Goal: Task Accomplishment & Management: Complete application form

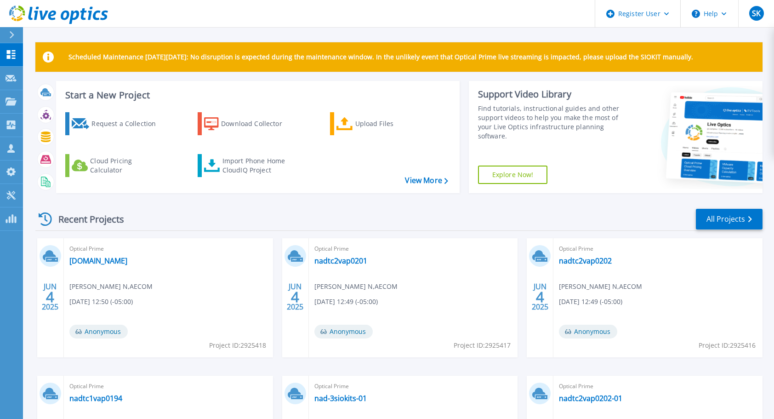
click at [509, 174] on link "Explore Now!" at bounding box center [513, 175] width 70 height 18
click at [716, 18] on button "Help" at bounding box center [709, 14] width 57 height 28
click at [709, 57] on link "Contact Support" at bounding box center [732, 62] width 103 height 23
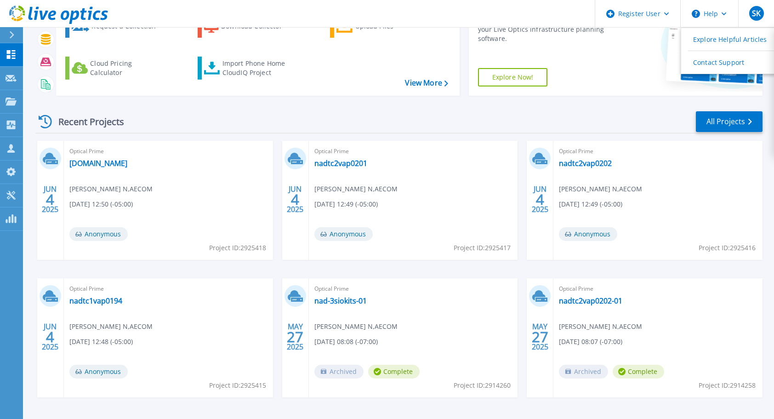
scroll to position [129, 0]
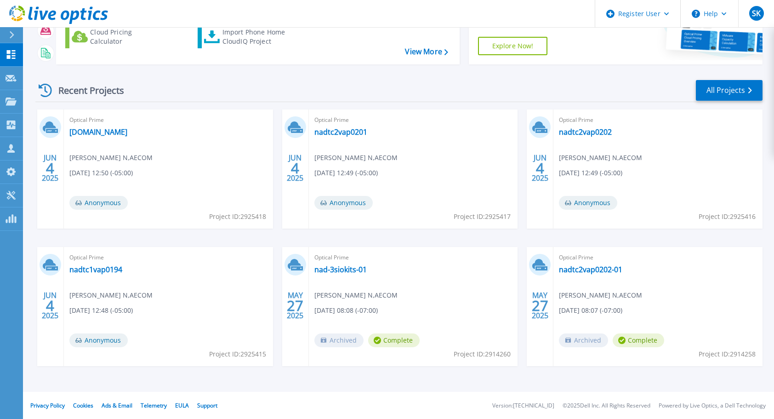
click at [159, 126] on div "Optical Prime nadtc1vap0199.na.aecomnet.com Niten Kumar Reddy N , AECOM 06/04/2…" at bounding box center [168, 168] width 209 height 119
click at [127, 134] on link "nadtc1vap0199.na.aecomnet.com" at bounding box center [98, 131] width 58 height 9
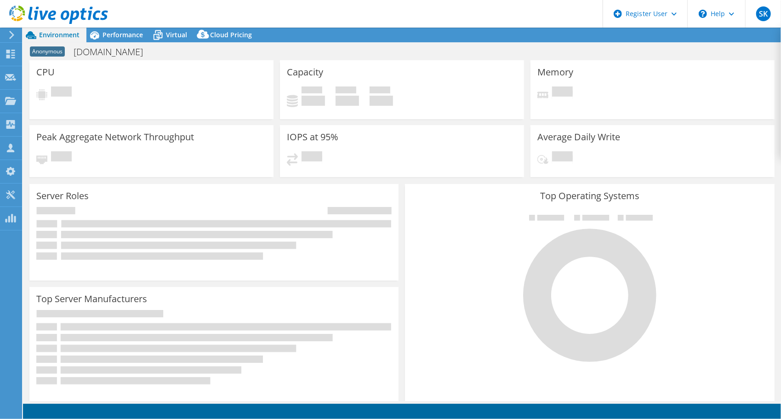
select select "USD"
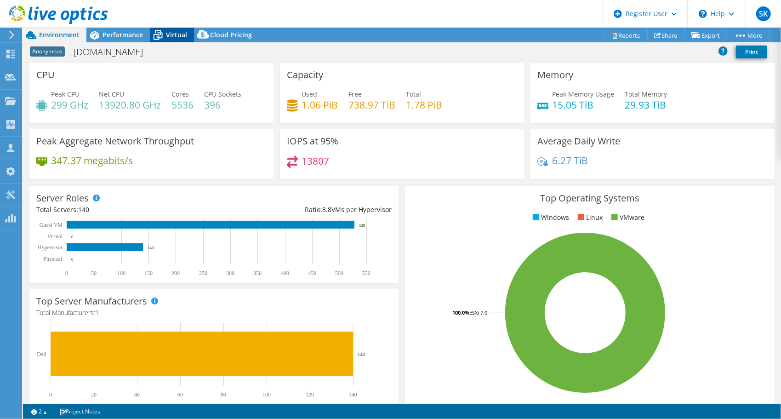
click at [174, 34] on span "Virtual" at bounding box center [176, 34] width 21 height 9
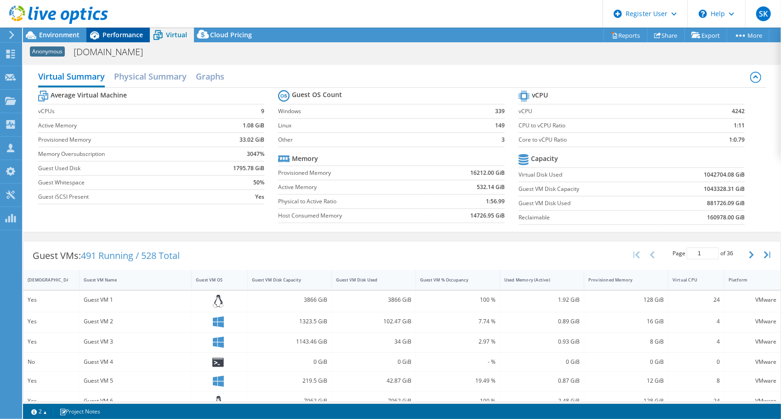
click at [115, 31] on span "Performance" at bounding box center [123, 34] width 40 height 9
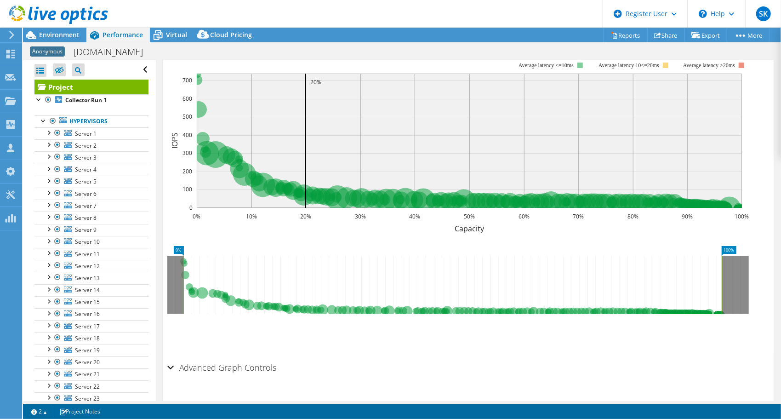
scroll to position [50, 0]
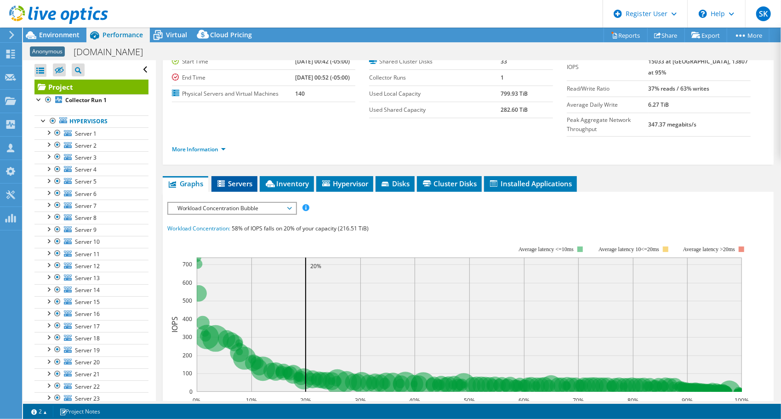
click at [243, 176] on li "Servers" at bounding box center [235, 184] width 46 height 16
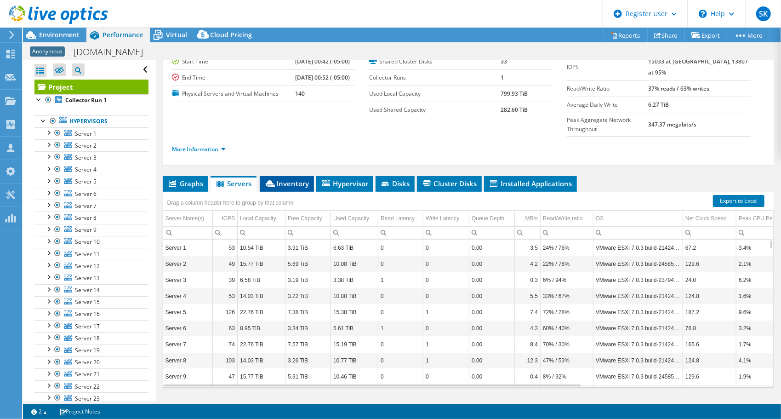
click at [290, 179] on span "Inventory" at bounding box center [286, 183] width 45 height 9
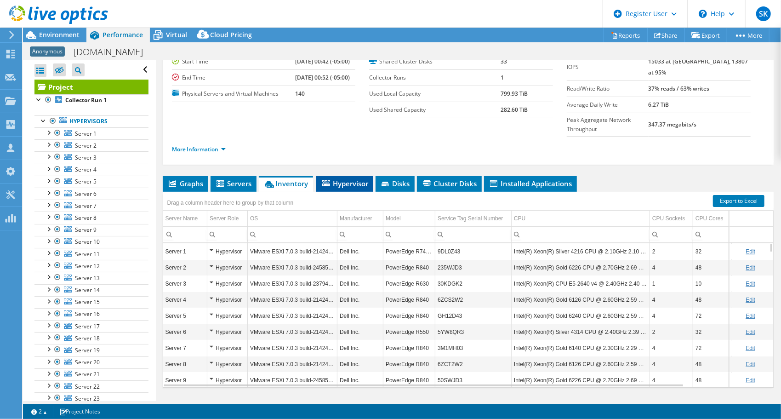
click at [355, 179] on span "Hypervisor" at bounding box center [345, 183] width 48 height 9
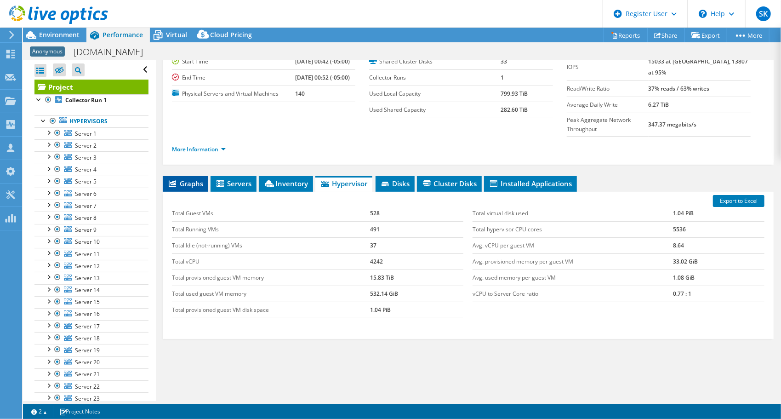
click at [197, 179] on span "Graphs" at bounding box center [185, 183] width 36 height 9
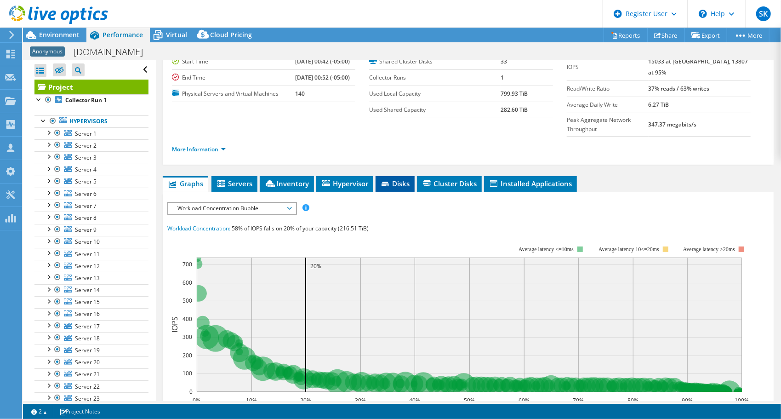
click at [398, 179] on span "Disks" at bounding box center [395, 183] width 30 height 9
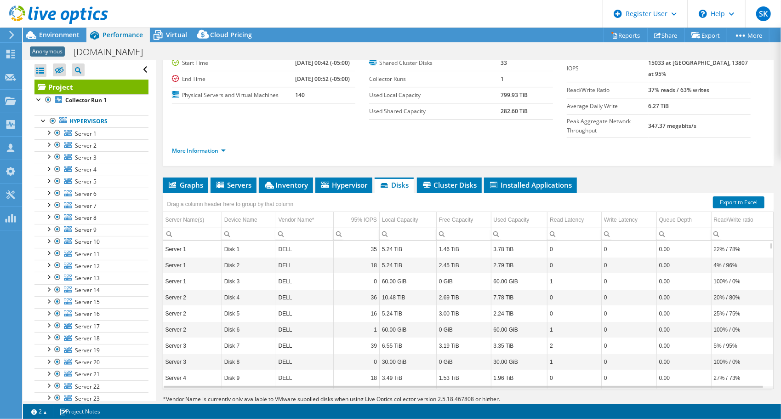
scroll to position [0, 0]
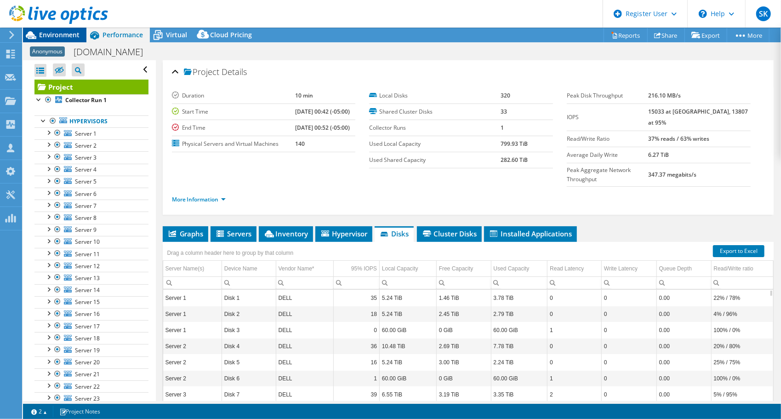
click at [68, 32] on span "Environment" at bounding box center [59, 34] width 40 height 9
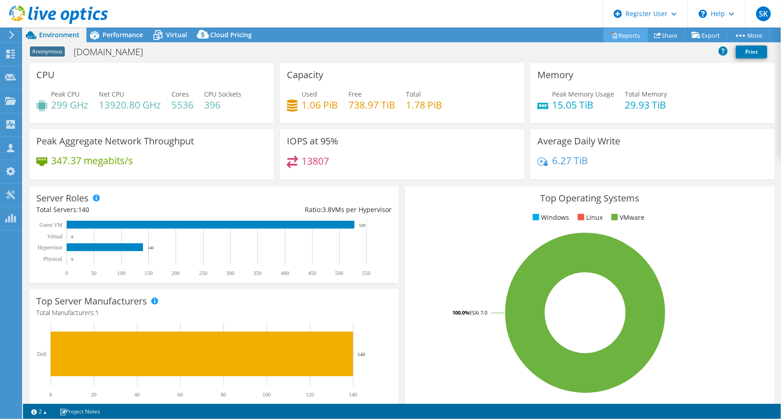
click at [612, 38] on icon at bounding box center [614, 35] width 7 height 7
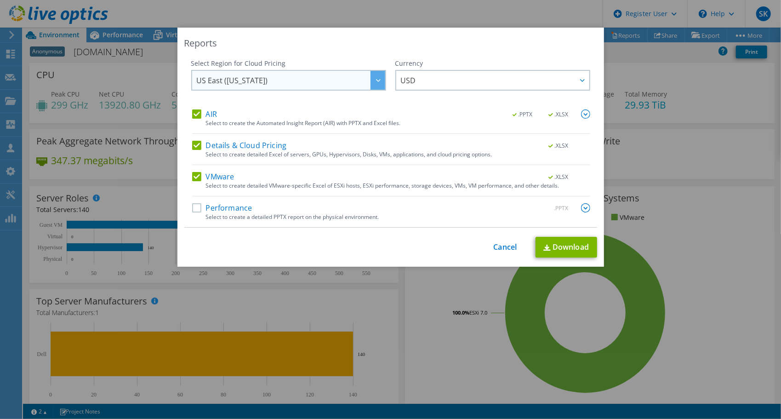
click at [323, 85] on span "US East (Virginia)" at bounding box center [291, 80] width 189 height 19
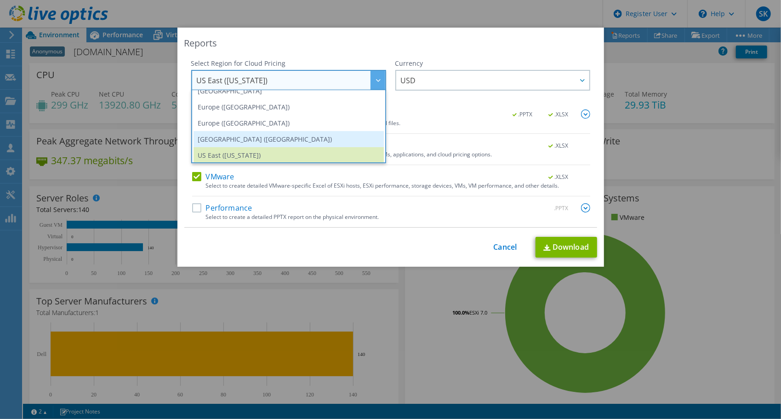
scroll to position [124, 0]
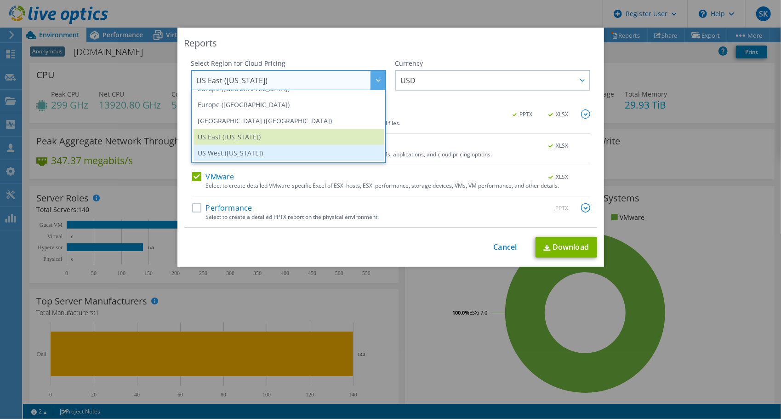
click at [249, 146] on li "US West (California)" at bounding box center [289, 153] width 190 height 16
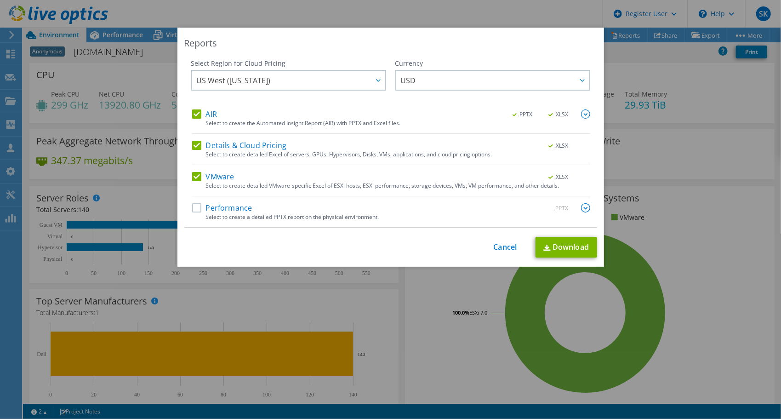
click at [220, 208] on label "Performance" at bounding box center [222, 207] width 60 height 9
click at [0, 0] on input "Performance" at bounding box center [0, 0] width 0 height 0
click at [546, 243] on link "Download" at bounding box center [567, 247] width 62 height 21
click at [503, 247] on link "Cancel" at bounding box center [505, 247] width 23 height 9
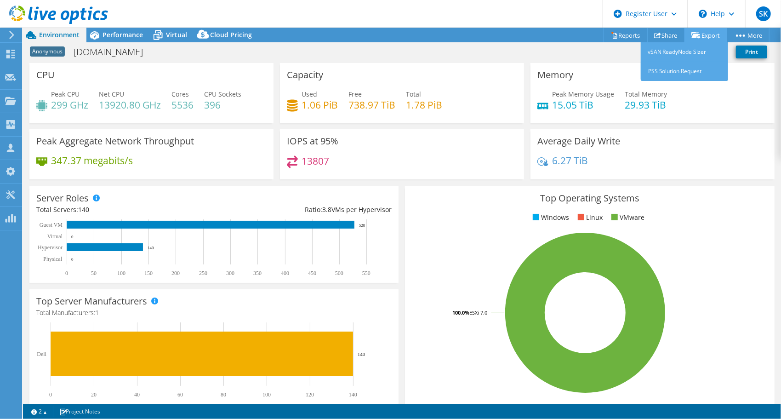
click at [709, 35] on link "Export" at bounding box center [706, 35] width 43 height 14
click at [670, 65] on link "PSS Solution Request" at bounding box center [684, 71] width 87 height 19
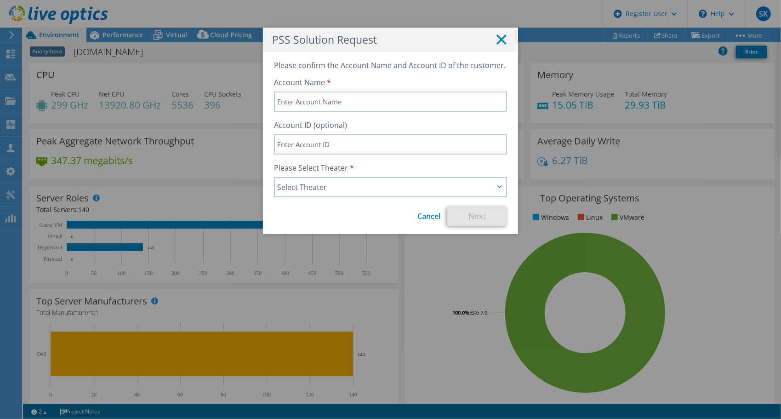
click at [501, 42] on line at bounding box center [501, 39] width 9 height 9
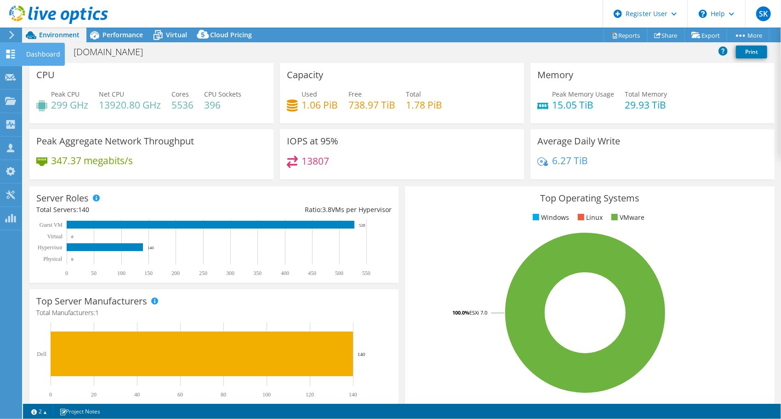
click at [11, 59] on div at bounding box center [10, 55] width 11 height 10
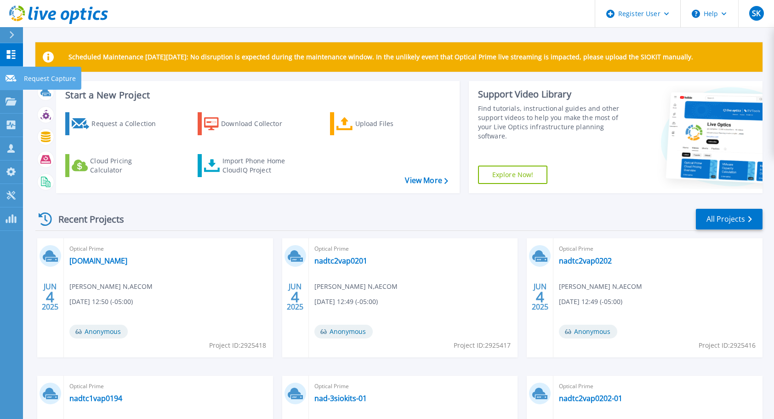
click at [9, 79] on icon at bounding box center [11, 78] width 11 height 7
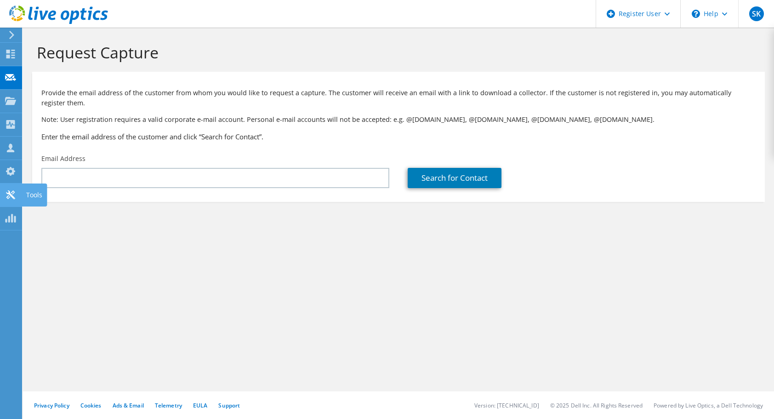
click at [8, 192] on use at bounding box center [10, 194] width 9 height 9
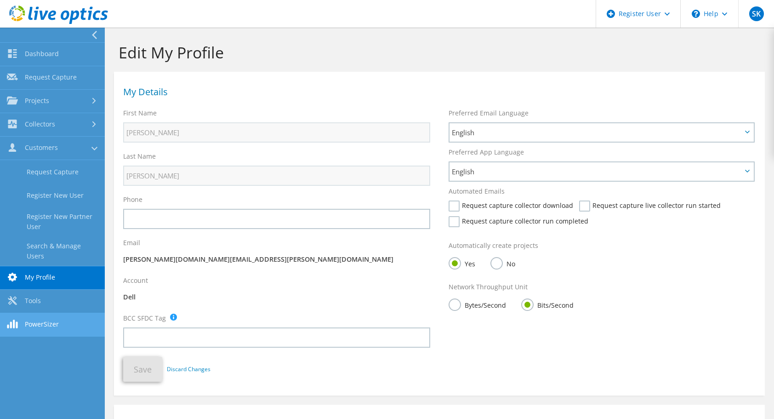
click at [45, 314] on link "PowerSizer" at bounding box center [52, 324] width 105 height 23
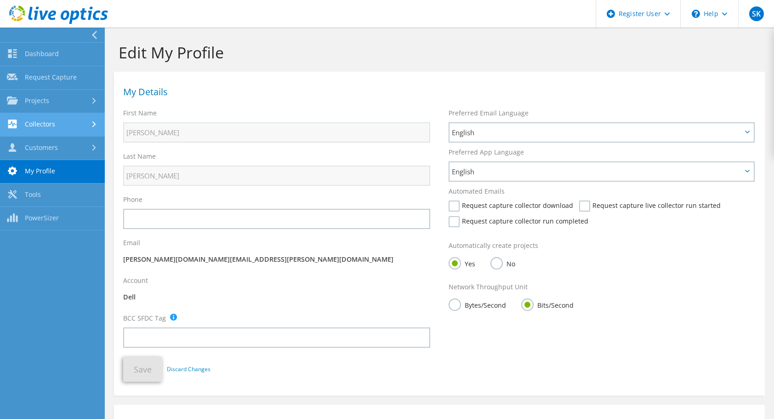
click at [42, 127] on link "Collectors" at bounding box center [52, 124] width 105 height 23
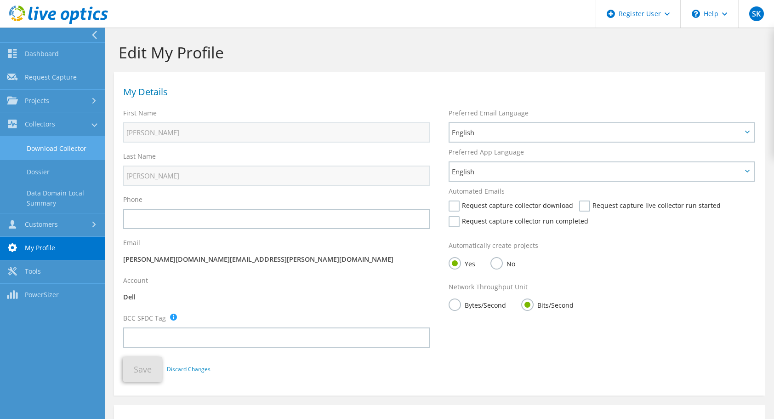
click at [46, 155] on link "Download Collector" at bounding box center [52, 148] width 105 height 23
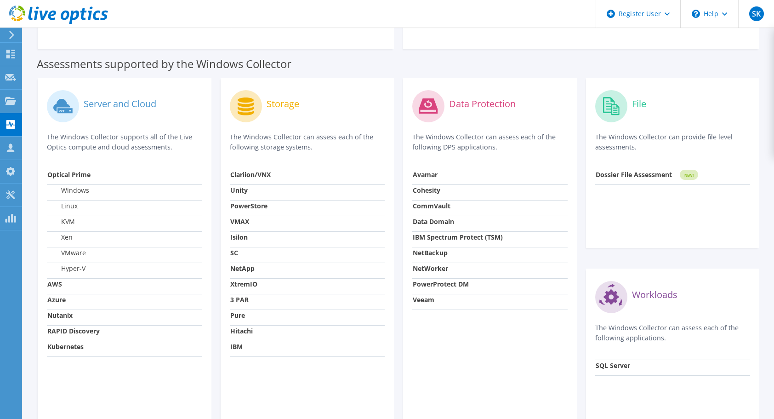
scroll to position [276, 0]
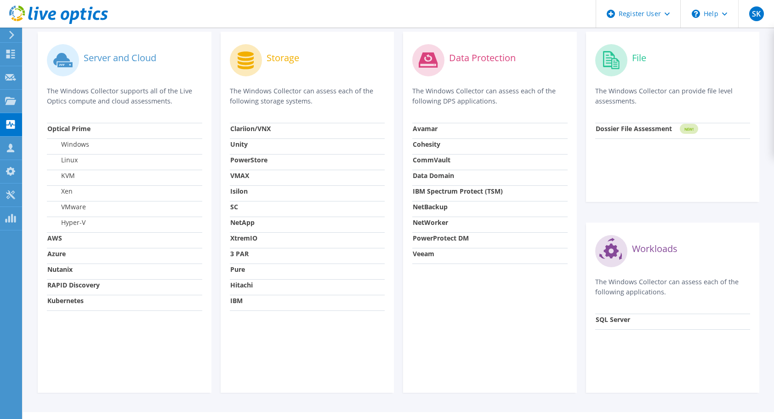
click at [246, 171] on strong "VMAX" at bounding box center [239, 175] width 19 height 9
click at [246, 175] on strong "VMAX" at bounding box center [239, 175] width 19 height 9
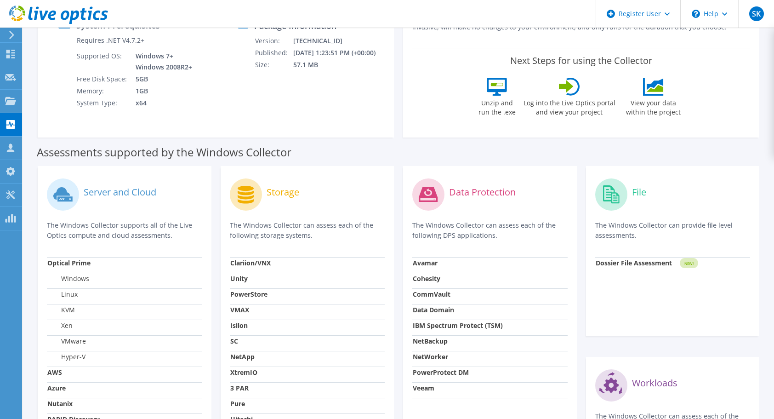
scroll to position [138, 0]
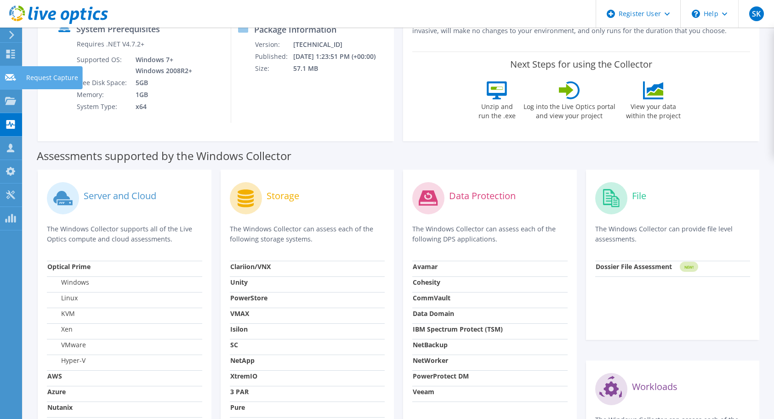
click at [15, 80] on use at bounding box center [10, 77] width 11 height 7
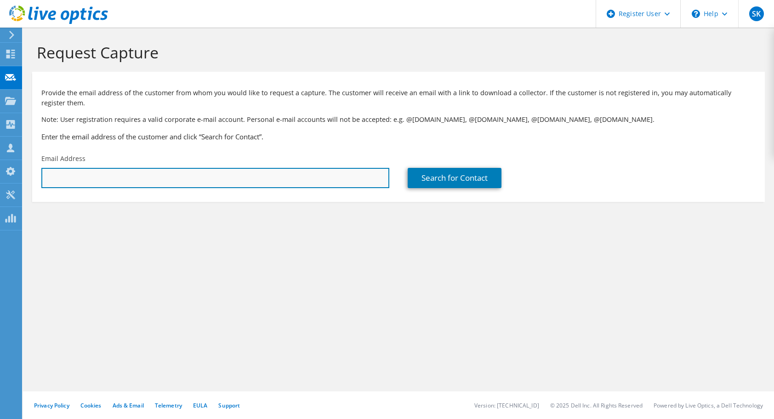
click at [107, 178] on input "text" at bounding box center [215, 178] width 348 height 20
paste input "_______________________________________________________________________________…"
type input "_______________________________________________________________________________…"
type input "j"
click at [206, 180] on input "text" at bounding box center [215, 178] width 348 height 20
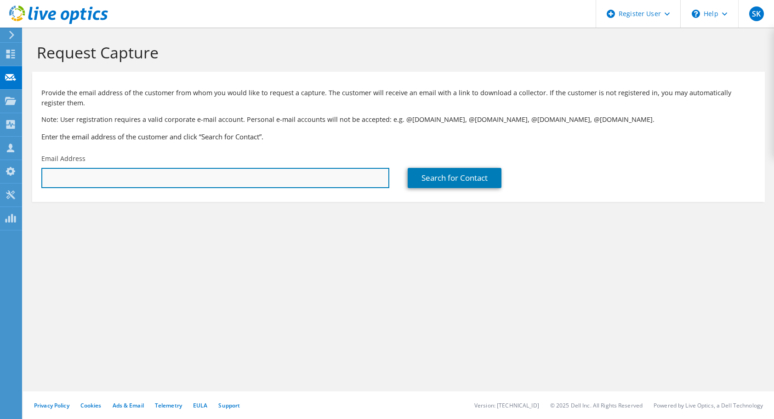
paste input "jnaing@schoolsfirstfcu.org"
type input "jnaing@schoolsfirstfcu.org"
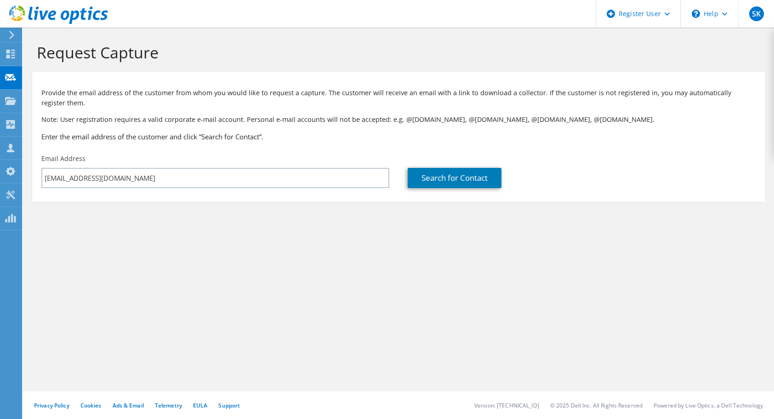
click at [316, 240] on section "Request Capture Provide the email address of the customer from whom you would l…" at bounding box center [398, 138] width 751 height 220
click at [428, 181] on link "Search for Contact" at bounding box center [455, 178] width 94 height 20
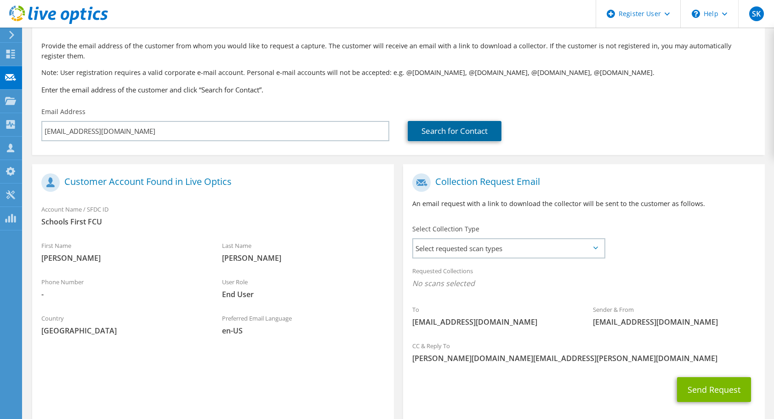
scroll to position [92, 0]
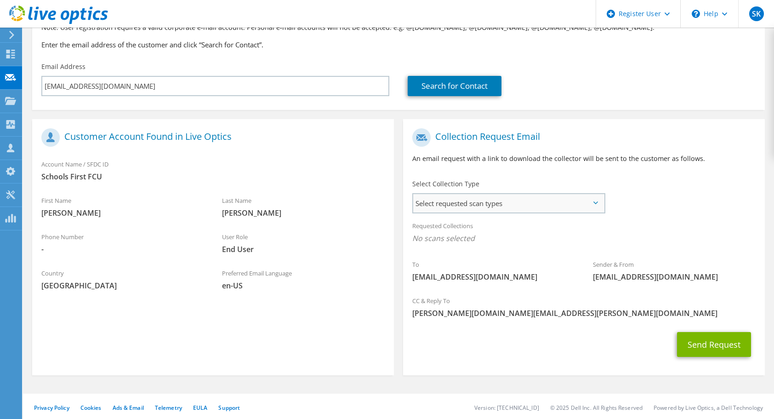
click at [490, 207] on span "Select requested scan types" at bounding box center [508, 203] width 191 height 18
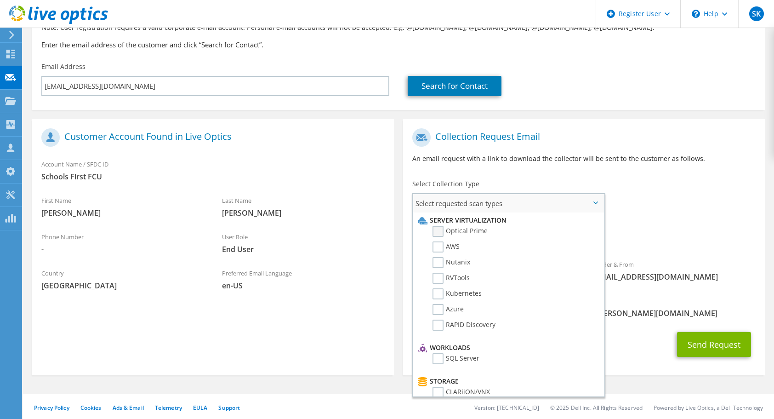
click at [469, 227] on label "Optical Prime" at bounding box center [460, 231] width 55 height 11
click at [0, 0] on input "Optical Prime" at bounding box center [0, 0] width 0 height 0
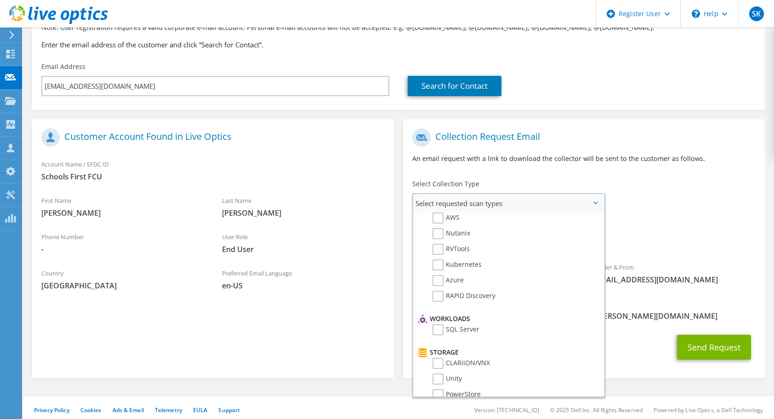
scroll to position [0, 0]
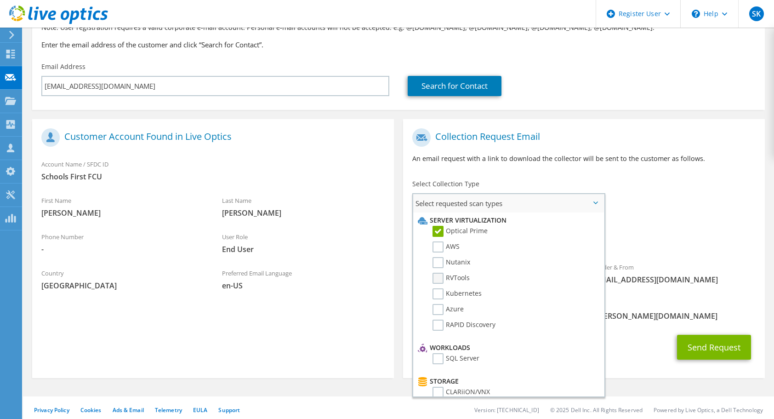
click at [461, 275] on label "RVTools" at bounding box center [451, 278] width 37 height 11
click at [0, 0] on input "RVTools" at bounding box center [0, 0] width 0 height 0
click at [643, 294] on div "CC & Reply To Steve.Kim@dell.com" at bounding box center [584, 310] width 362 height 32
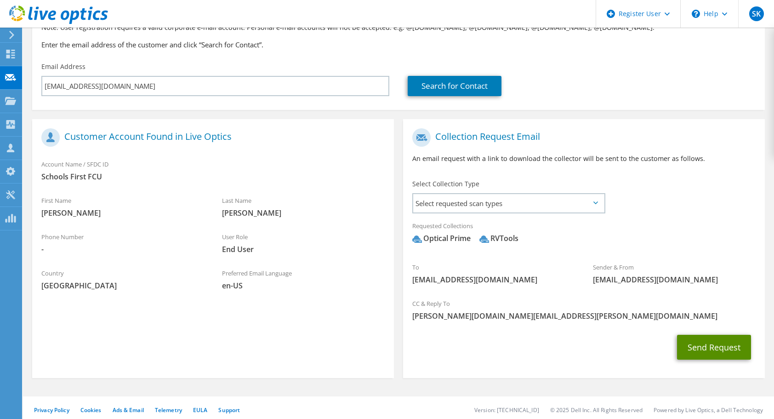
click at [698, 344] on button "Send Request" at bounding box center [714, 347] width 74 height 25
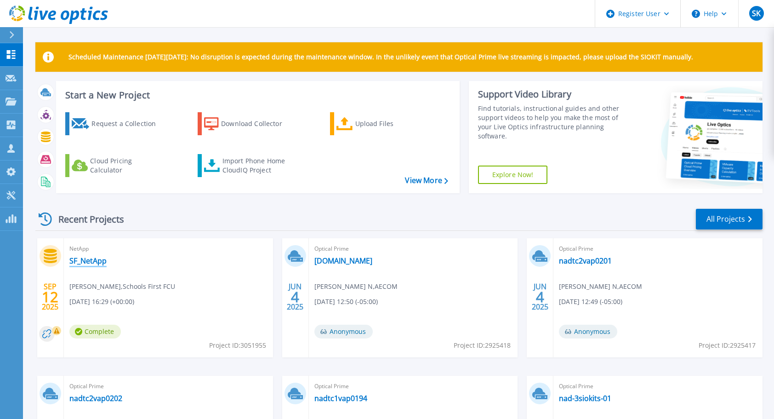
click at [94, 262] on link "SF_NetApp" at bounding box center [87, 260] width 37 height 9
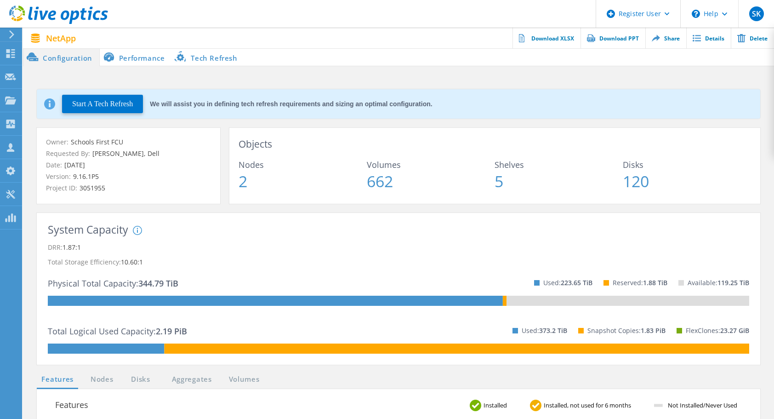
click at [350, 132] on div "Objects Nodes 2 Volumes 662 Shelves 5 Disks 120" at bounding box center [494, 166] width 531 height 76
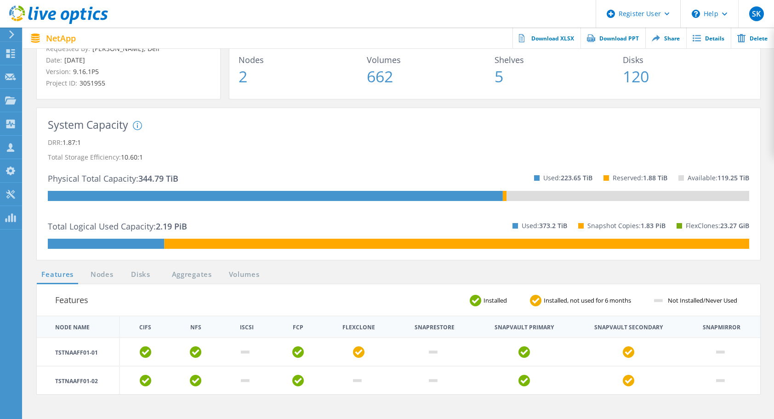
scroll to position [184, 0]
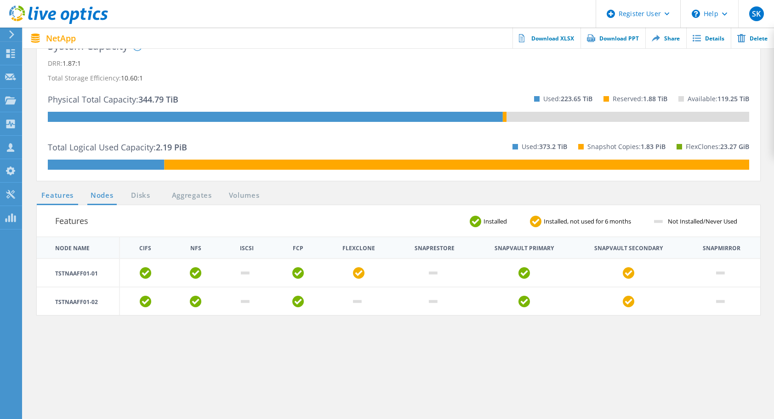
click at [97, 198] on link "Nodes" at bounding box center [101, 195] width 29 height 11
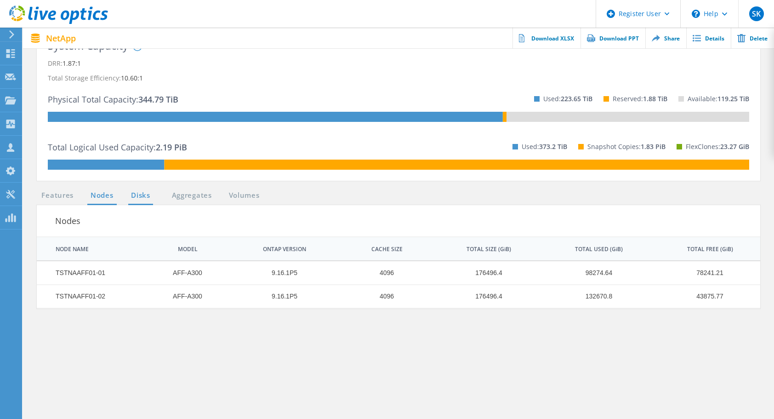
click at [148, 193] on link "Disks" at bounding box center [140, 195] width 25 height 11
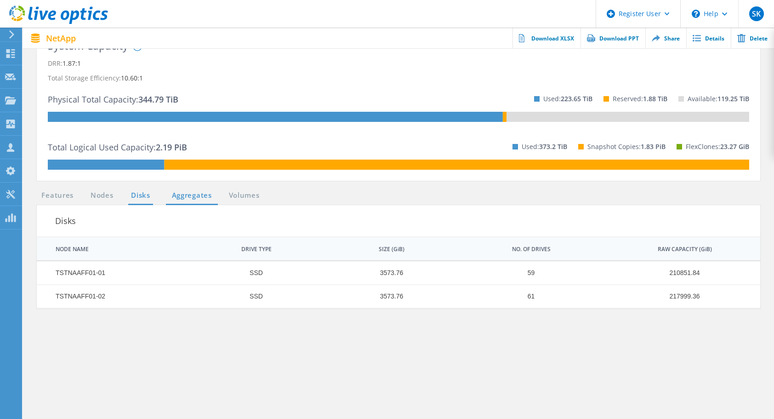
click at [190, 193] on link "Aggregates" at bounding box center [192, 195] width 52 height 11
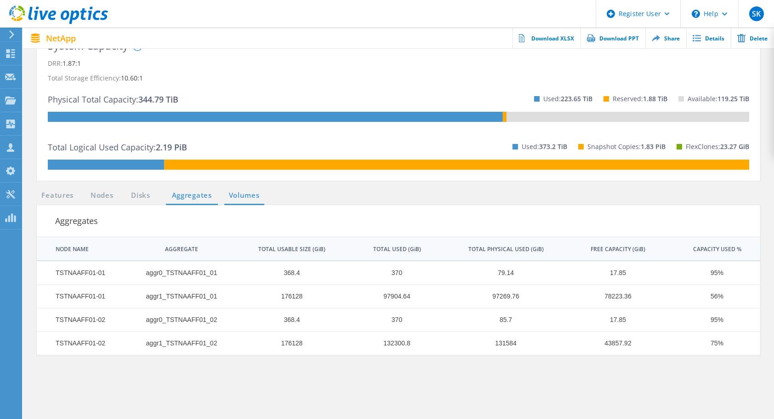
click at [238, 195] on link "Volumes" at bounding box center [244, 195] width 40 height 11
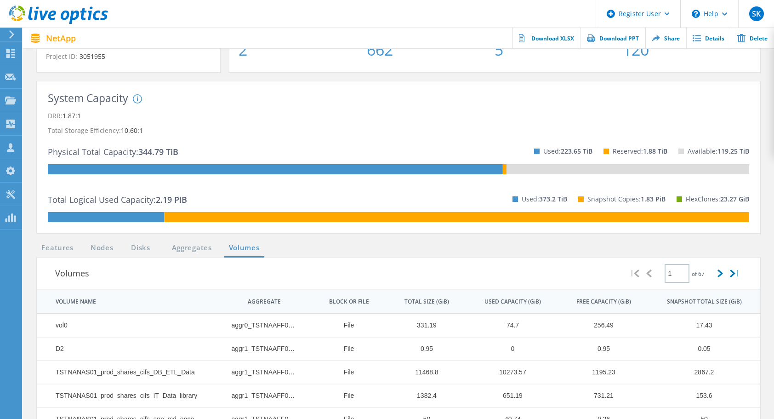
scroll to position [0, 0]
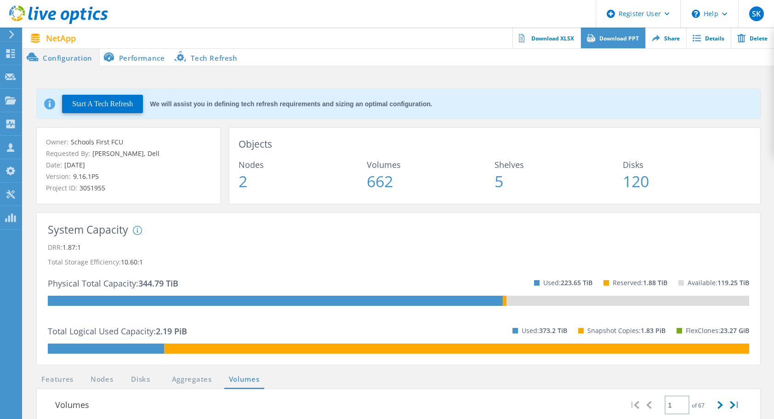
click at [602, 35] on link "Download PPT" at bounding box center [613, 38] width 65 height 21
click at [137, 60] on li "Performance" at bounding box center [136, 57] width 72 height 18
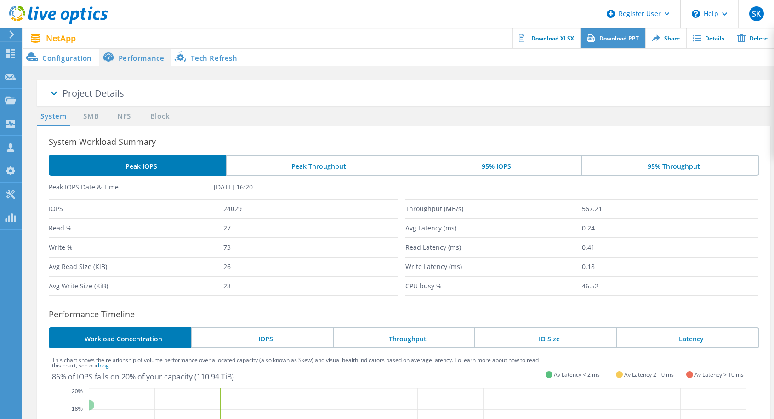
click at [623, 41] on link "Download PPT" at bounding box center [613, 38] width 65 height 21
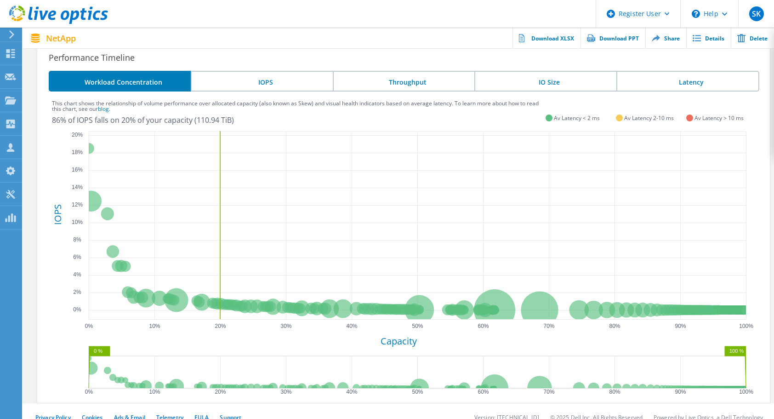
scroll to position [268, 0]
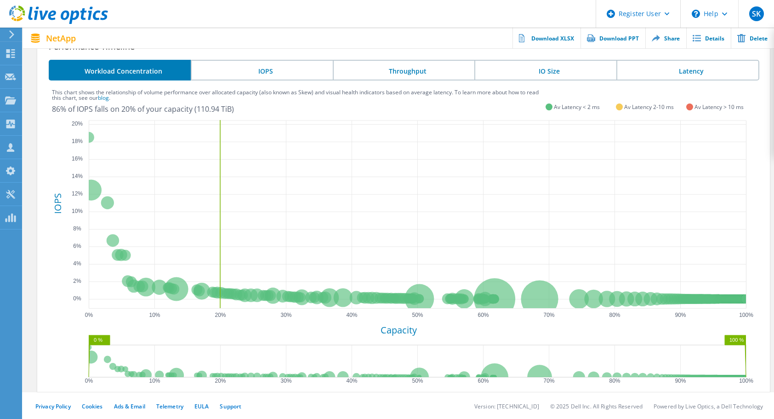
click at [262, 63] on li "IOPS" at bounding box center [262, 70] width 142 height 21
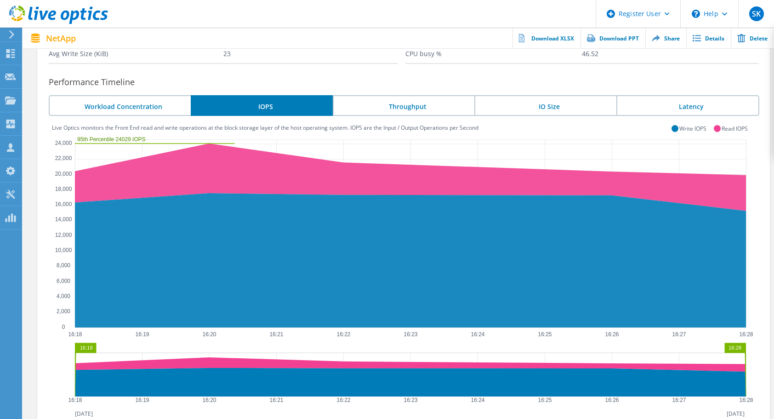
scroll to position [264, 0]
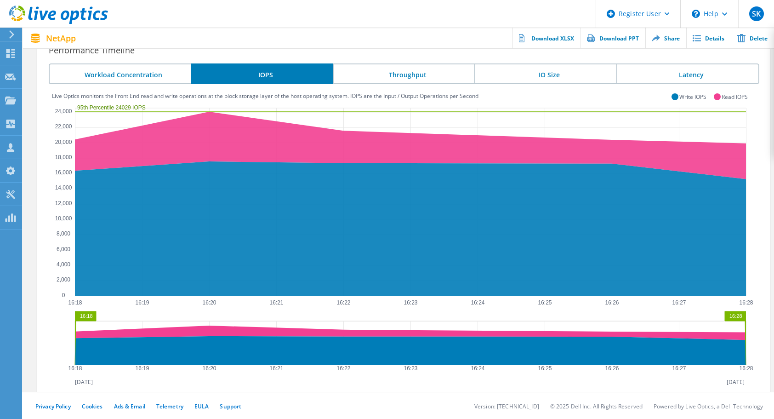
click at [383, 73] on li "Throughput" at bounding box center [404, 73] width 142 height 21
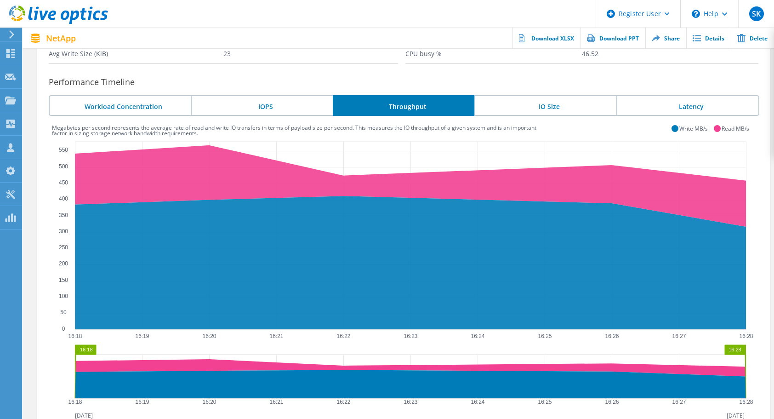
scroll to position [266, 0]
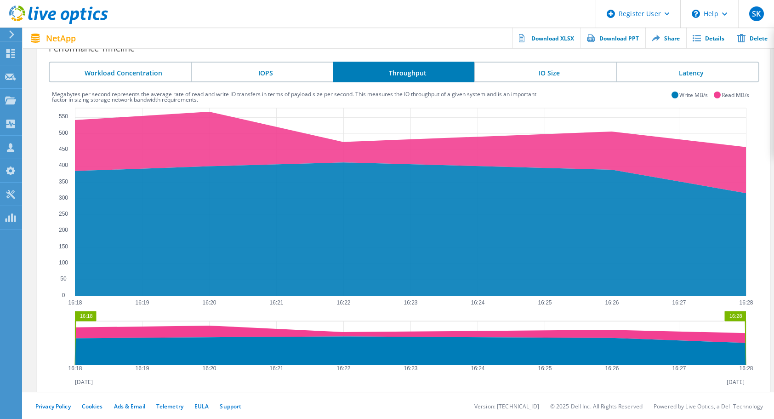
click at [547, 74] on li "IO Size" at bounding box center [546, 72] width 142 height 21
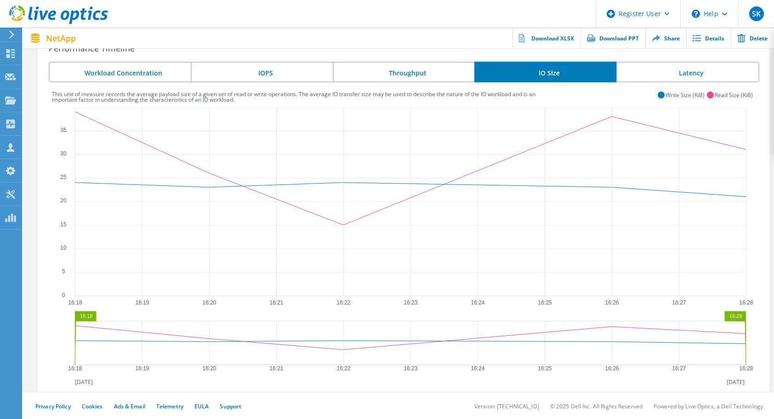
click at [665, 69] on li "Latency" at bounding box center [688, 72] width 143 height 21
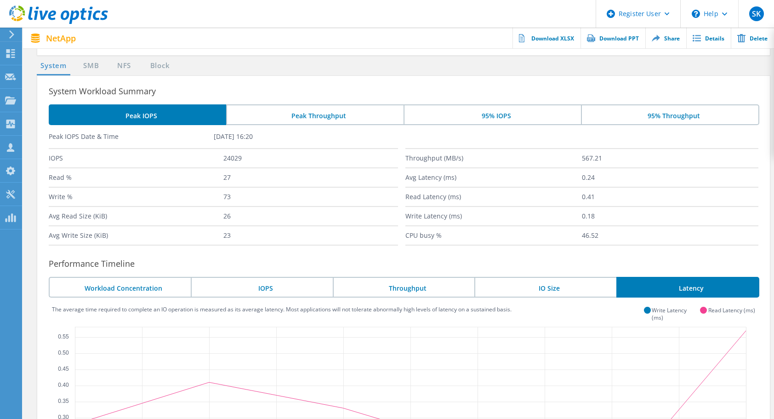
scroll to position [0, 0]
